Goal: Find specific page/section: Find specific page/section

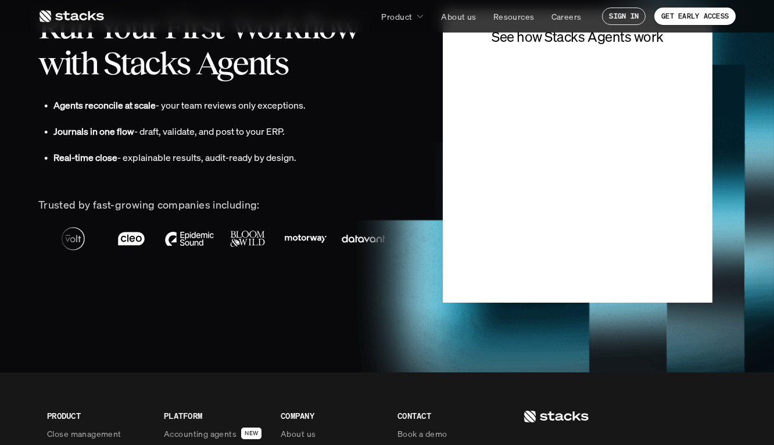
scroll to position [2587, 0]
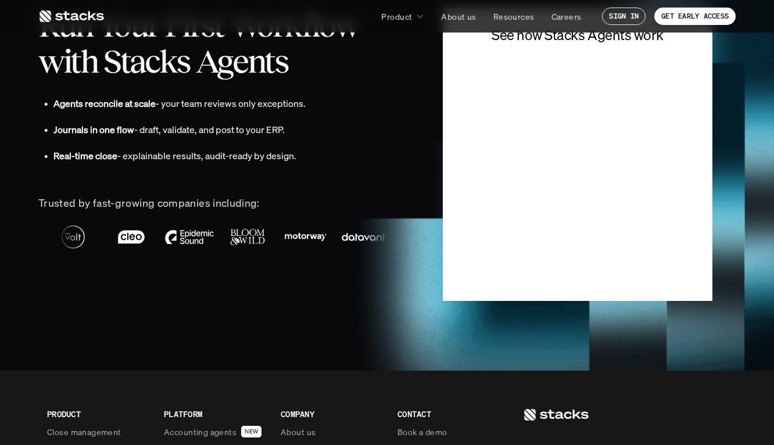
click at [87, 24] on link at bounding box center [71, 16] width 66 height 21
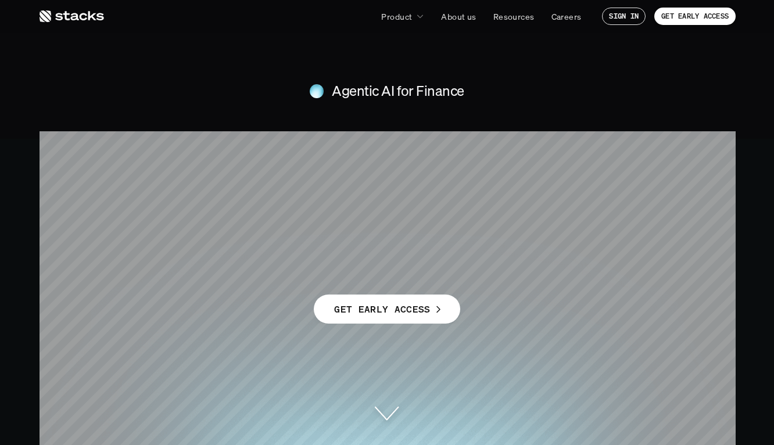
scroll to position [2587, 0]
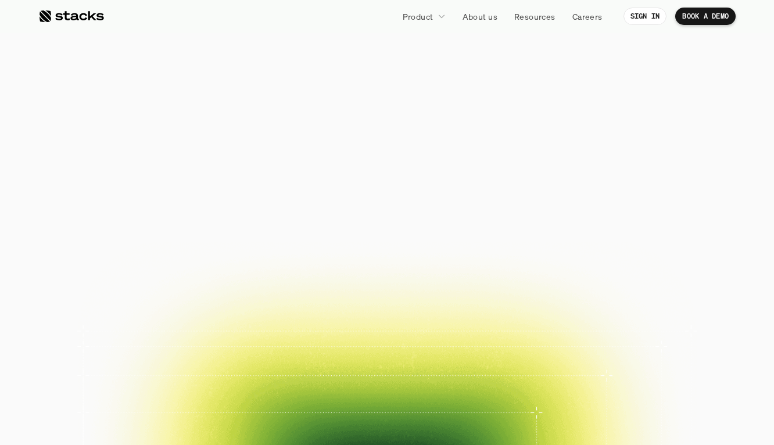
scroll to position [2587, 0]
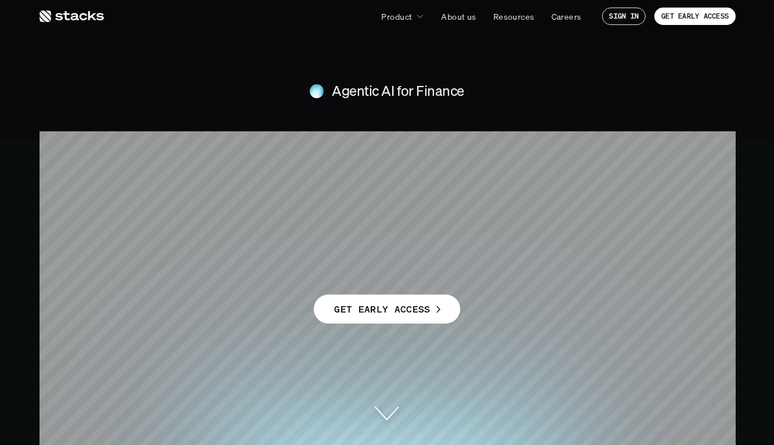
scroll to position [2587, 0]
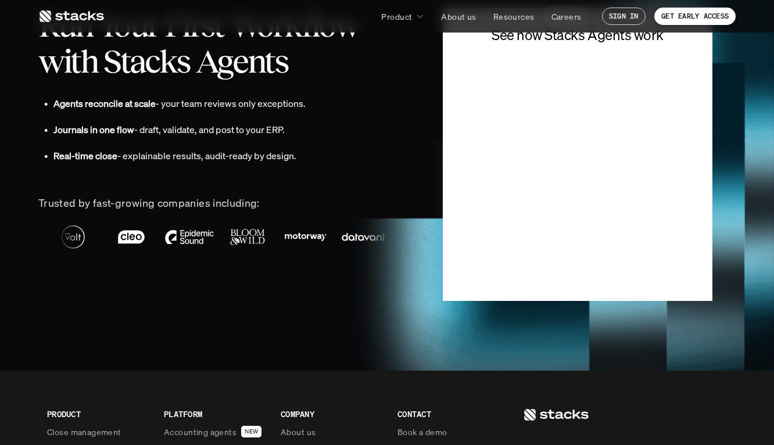
click at [562, 12] on p "Careers" at bounding box center [567, 16] width 30 height 12
